Goal: Task Accomplishment & Management: Use online tool/utility

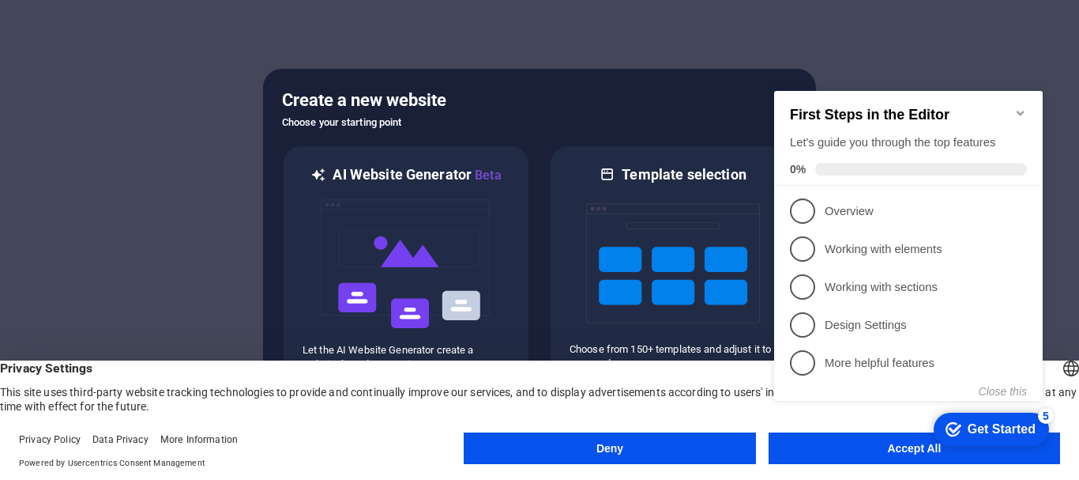
click at [864, 449] on div "checkmark Get Started 5 First Steps in the Editor Let's guide you through the t…" at bounding box center [912, 260] width 288 height 384
click at [852, 448] on div "checkmark Get Started 5 First Steps in the Editor Let's guide you through the t…" at bounding box center [912, 260] width 288 height 384
click at [1010, 97] on div "First Steps in the Editor Let's guide you through the top features 0%" at bounding box center [908, 138] width 269 height 95
click at [1017, 107] on icon "Minimize checklist" at bounding box center [1020, 113] width 13 height 13
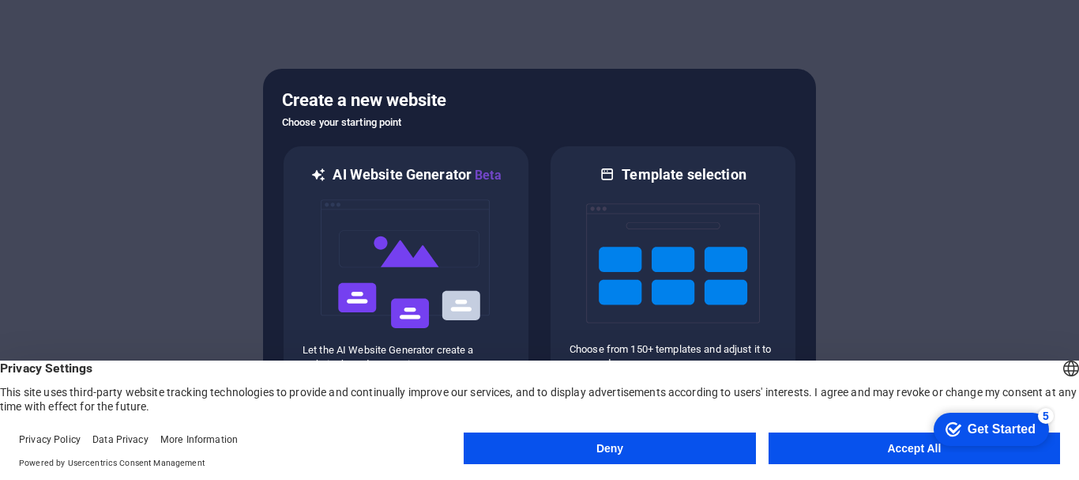
click at [1021, 452] on div "checkmark Get Started 5 First Steps in the Editor Let's guide you through the t…" at bounding box center [988, 427] width 134 height 47
click at [868, 447] on button "Accept All" at bounding box center [915, 448] width 292 height 32
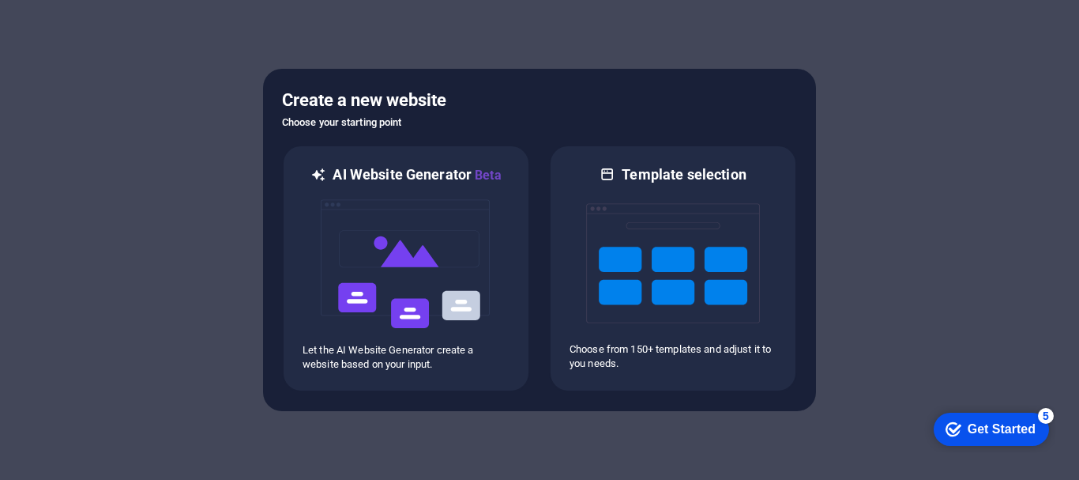
click at [981, 426] on div "Get Started" at bounding box center [1002, 429] width 68 height 14
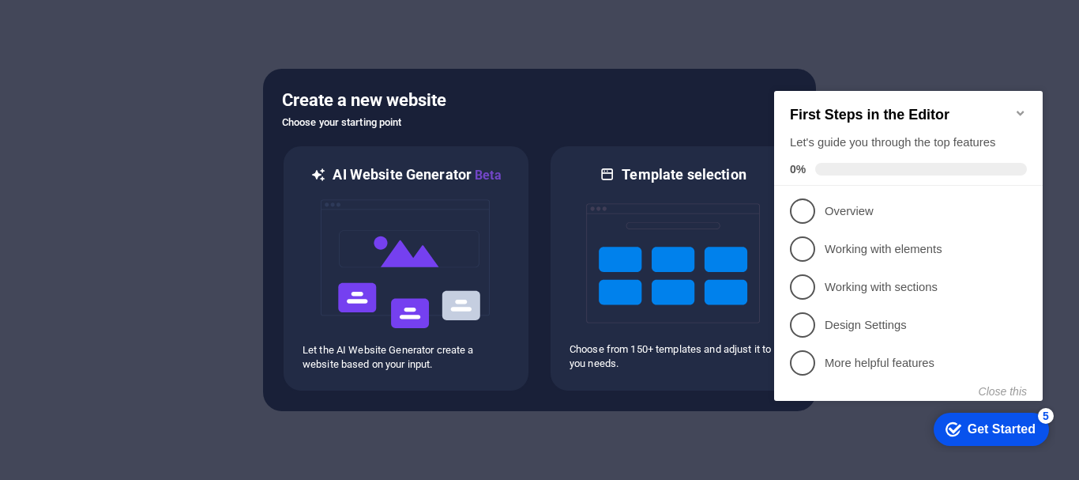
click at [1008, 429] on div "Get Started" at bounding box center [1002, 429] width 68 height 14
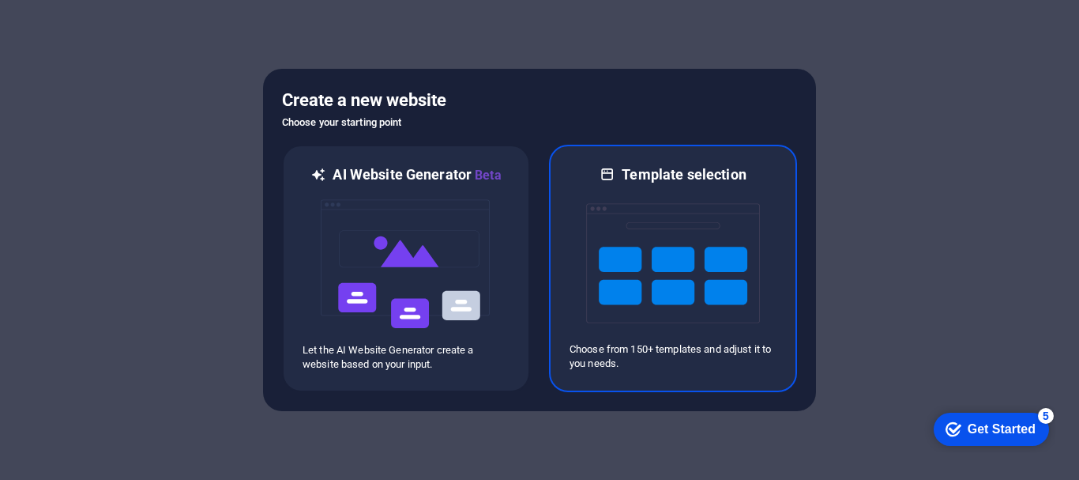
click at [652, 250] on img at bounding box center [673, 263] width 174 height 158
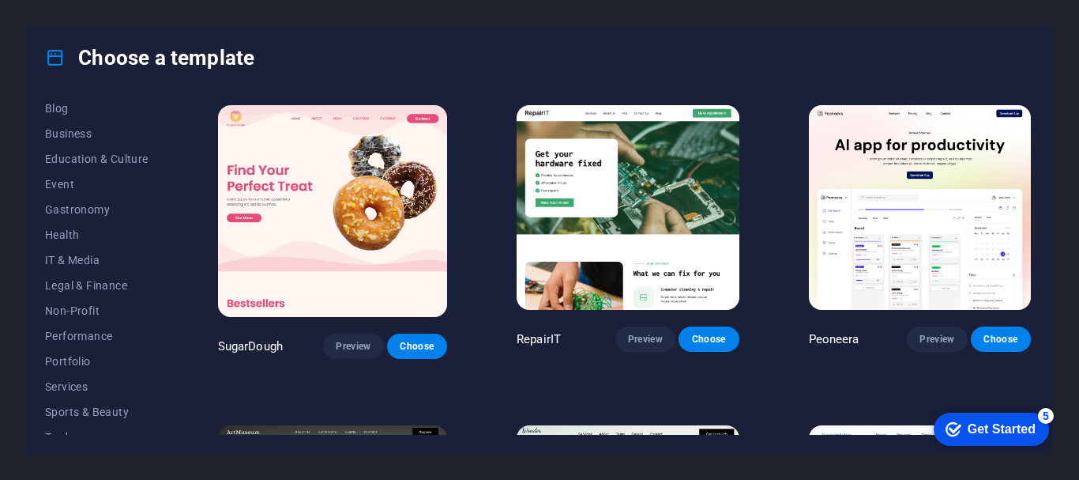
scroll to position [237, 0]
click at [96, 152] on span "Education & Culture" at bounding box center [96, 155] width 103 height 13
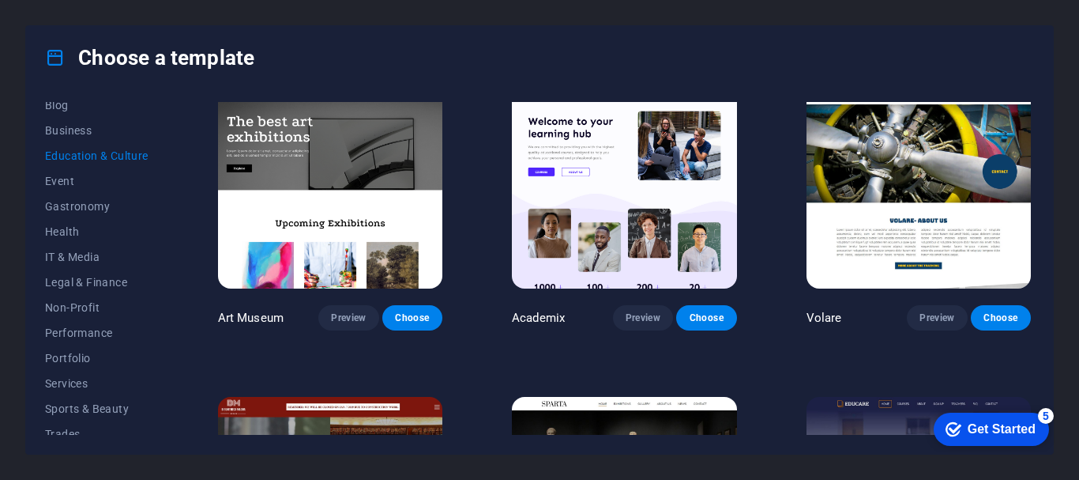
scroll to position [0, 0]
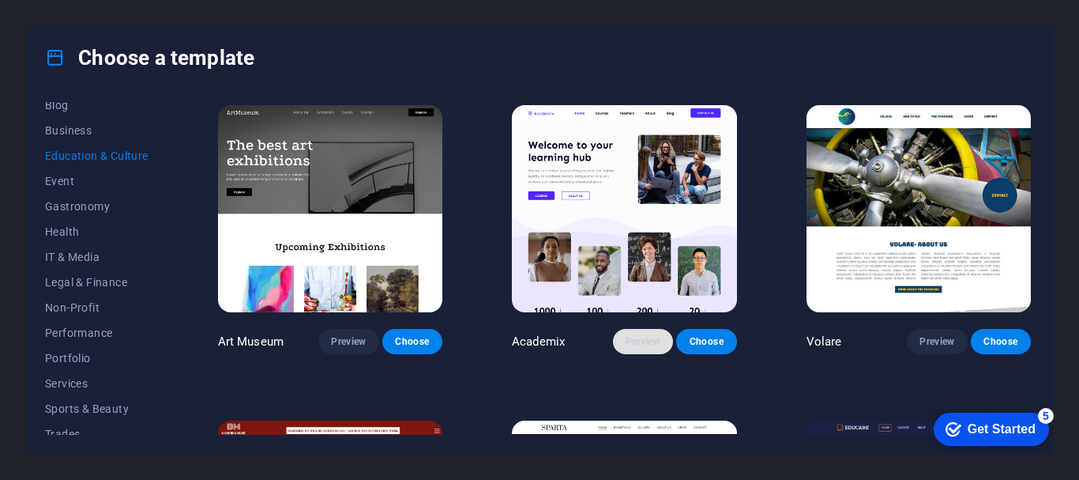
click at [646, 341] on span "Preview" at bounding box center [643, 341] width 35 height 13
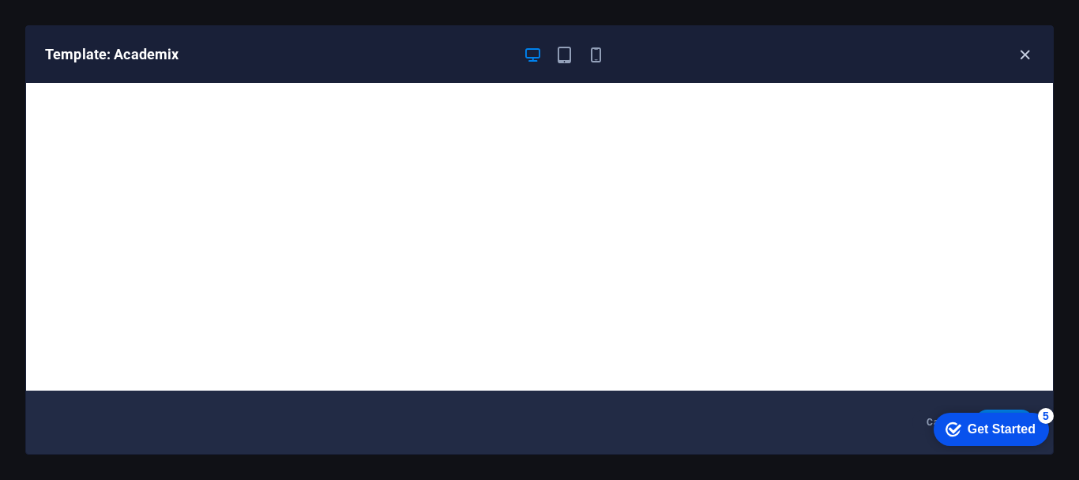
click at [1025, 58] on icon "button" at bounding box center [1025, 55] width 18 height 18
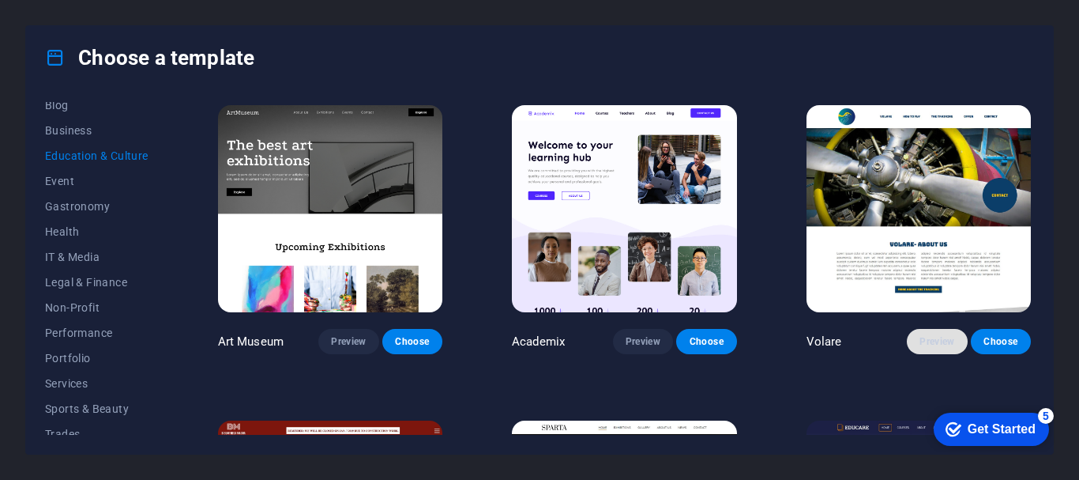
click at [929, 335] on span "Preview" at bounding box center [937, 341] width 35 height 13
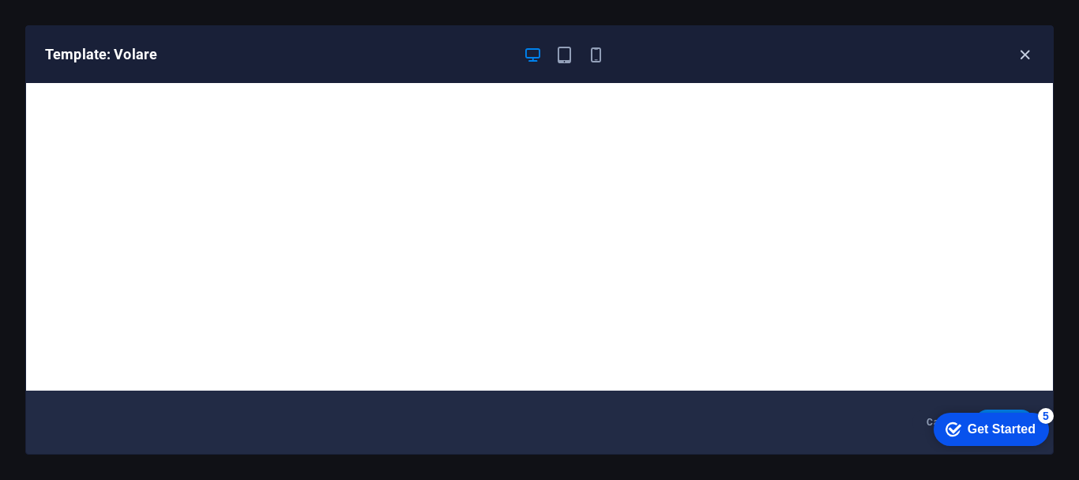
click at [1023, 53] on icon "button" at bounding box center [1025, 55] width 18 height 18
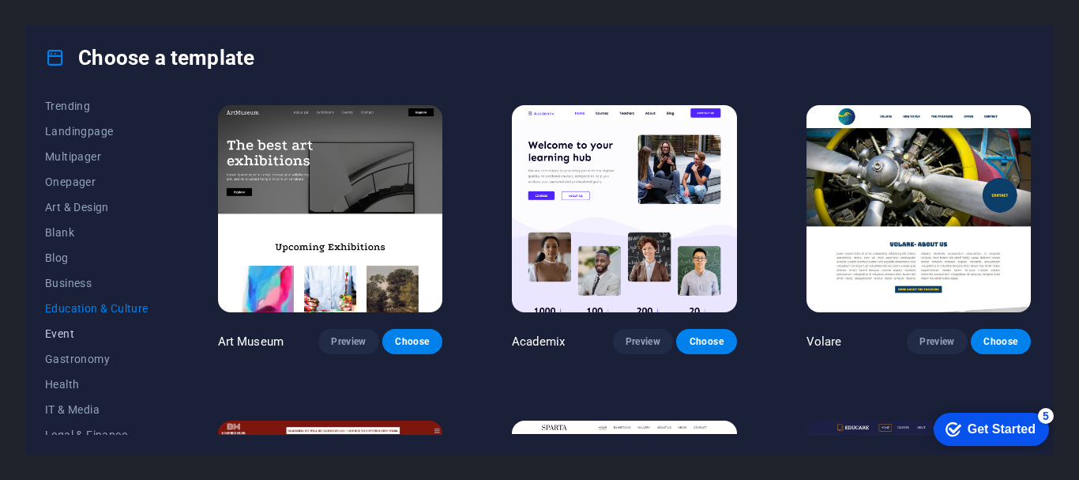
scroll to position [62, 0]
click at [73, 250] on span "Blank" at bounding box center [96, 254] width 103 height 13
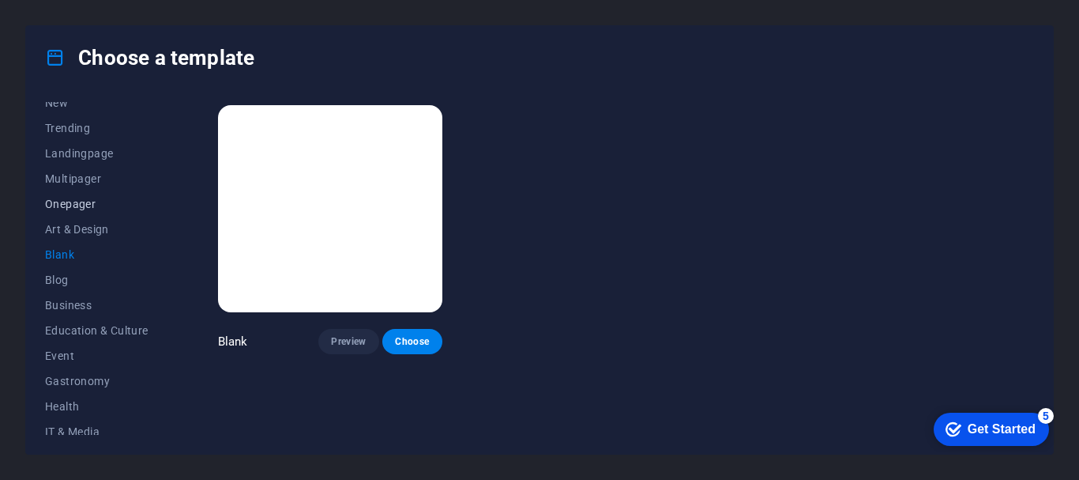
scroll to position [0, 0]
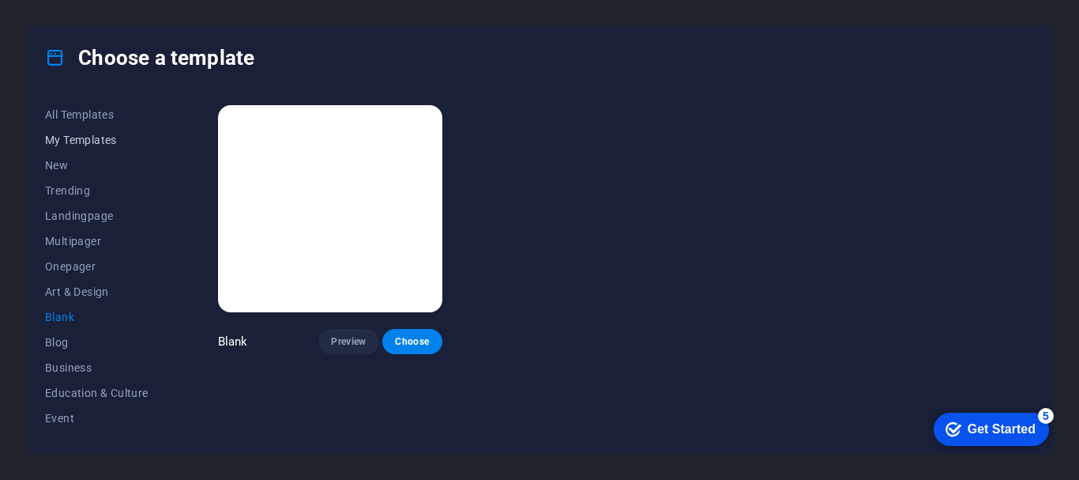
click at [91, 137] on span "My Templates" at bounding box center [96, 140] width 103 height 13
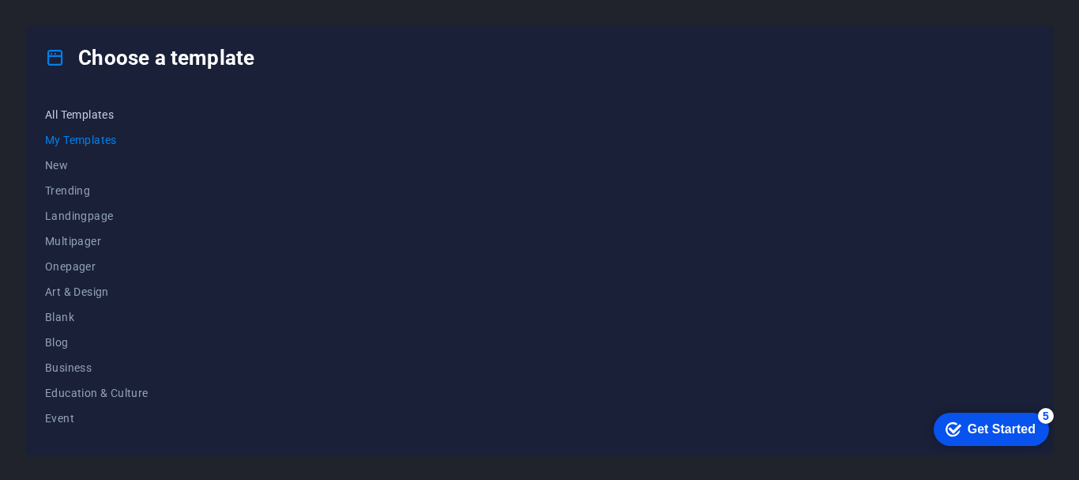
click at [75, 105] on button "All Templates" at bounding box center [96, 114] width 103 height 25
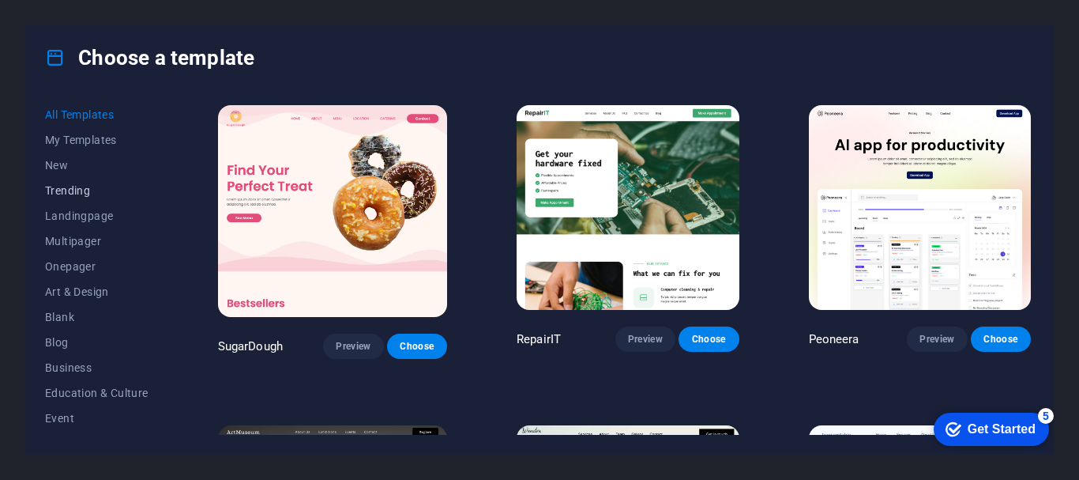
drag, startPoint x: 79, startPoint y: 185, endPoint x: 92, endPoint y: 187, distance: 12.9
click at [78, 185] on span "Trending" at bounding box center [96, 190] width 103 height 13
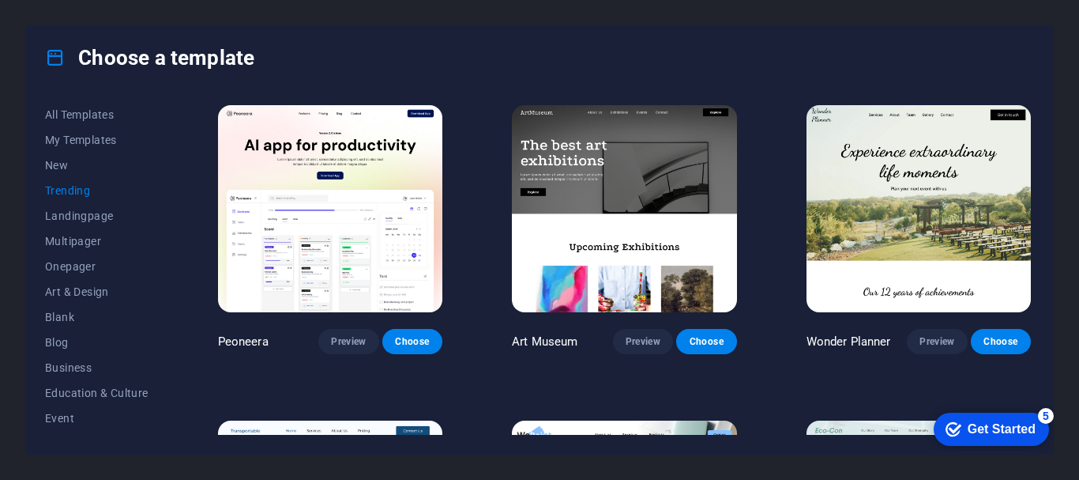
click at [1067, 13] on div "Choose a template All Templates My Templates New Trending Landingpage Multipage…" at bounding box center [539, 240] width 1079 height 480
